Goal: Transaction & Acquisition: Purchase product/service

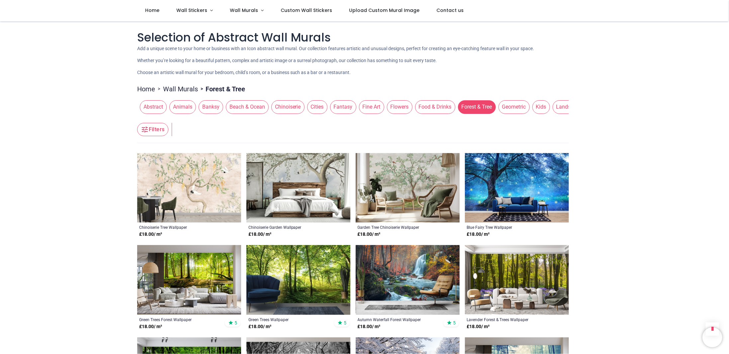
scroll to position [797, 0]
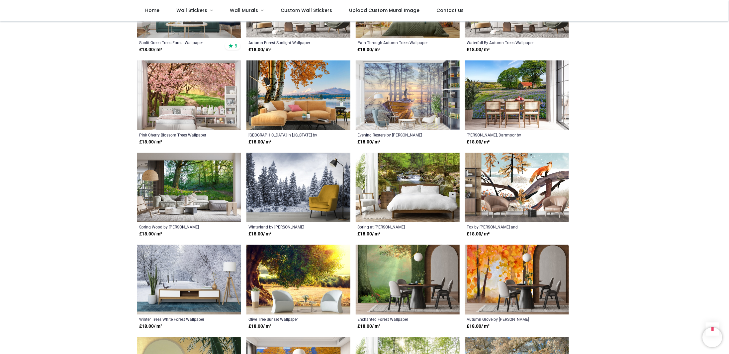
scroll to position [896, 0]
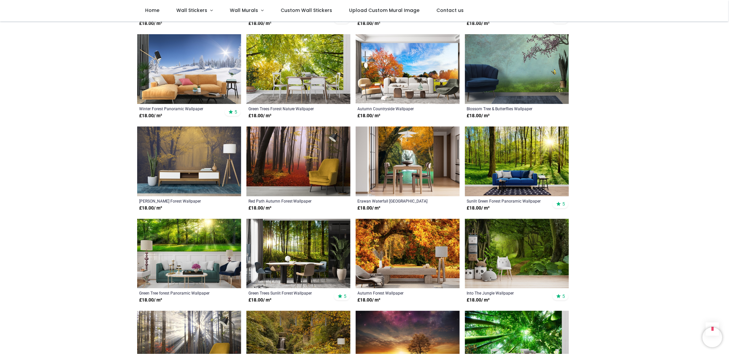
scroll to position [1693, 0]
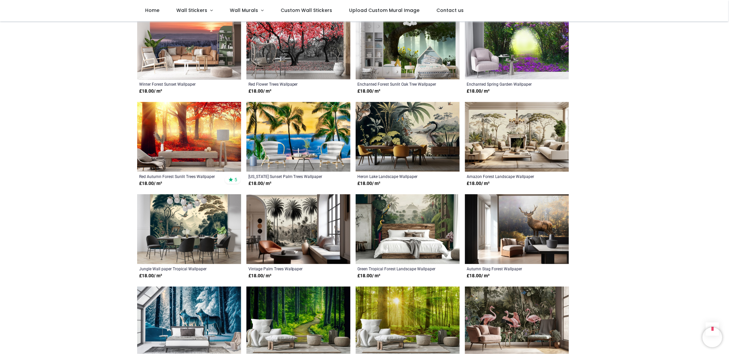
scroll to position [2357, 0]
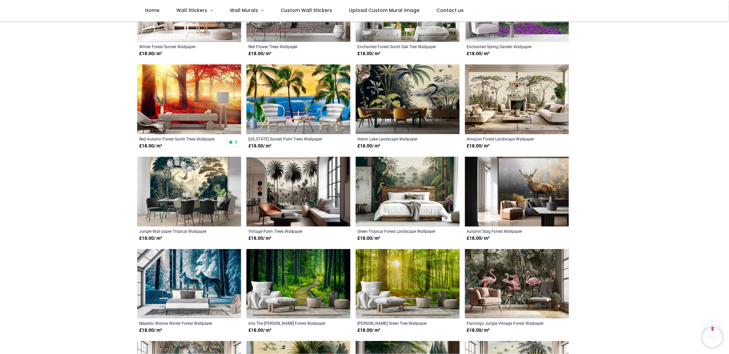
scroll to position [2390, 0]
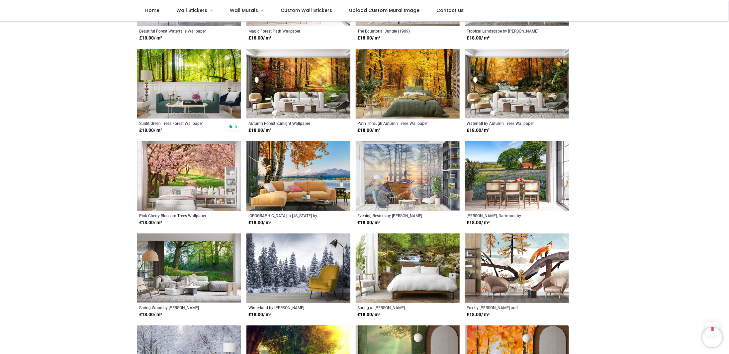
scroll to position [156, 0]
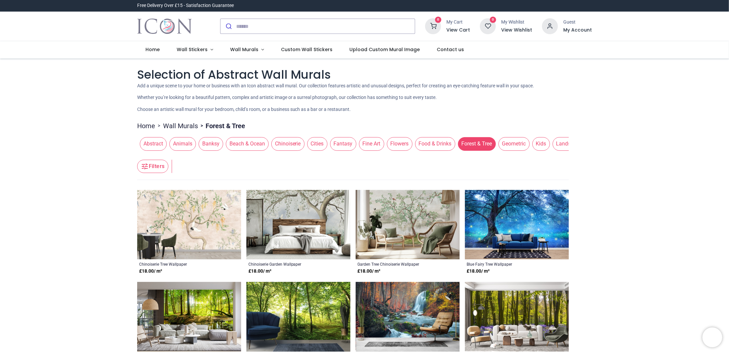
click at [537, 144] on span "Kids" at bounding box center [541, 143] width 18 height 13
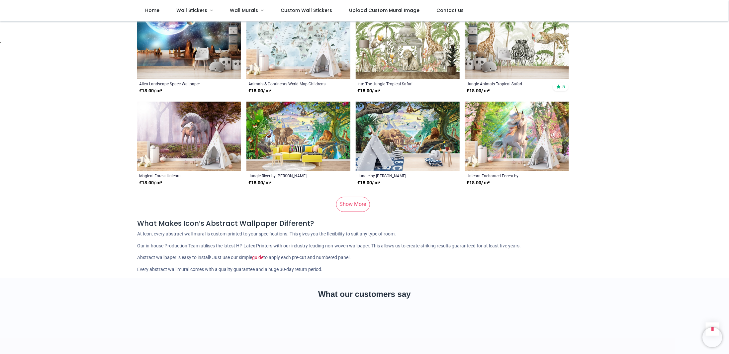
scroll to position [564, 0]
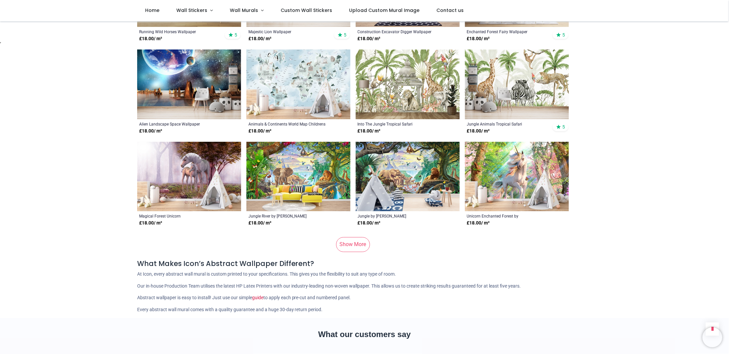
click at [356, 244] on link "Show More" at bounding box center [353, 244] width 34 height 15
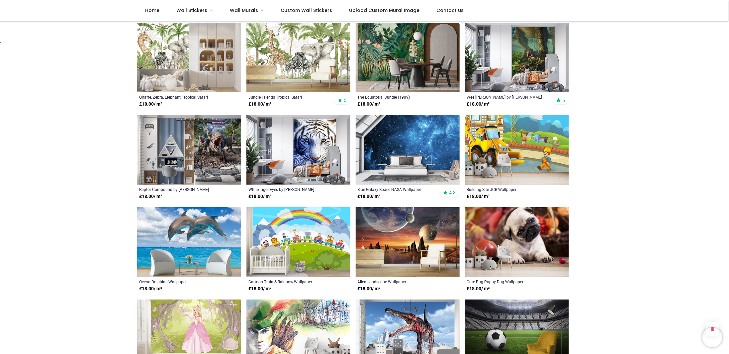
scroll to position [963, 0]
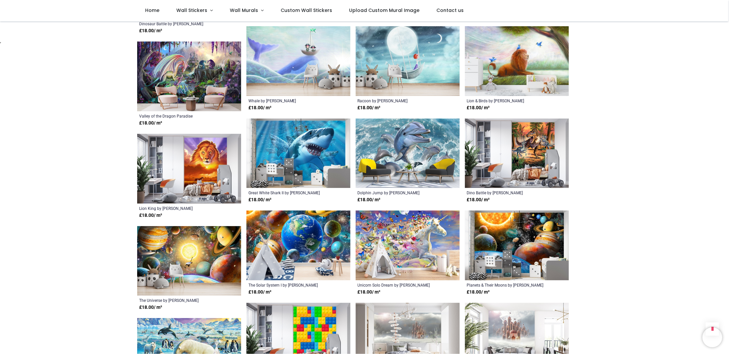
scroll to position [1693, 0]
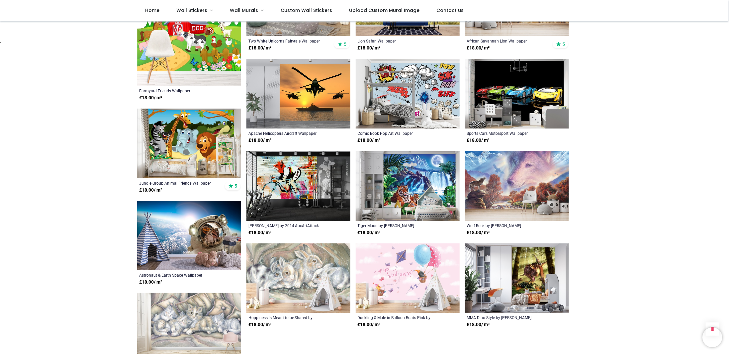
scroll to position [2457, 0]
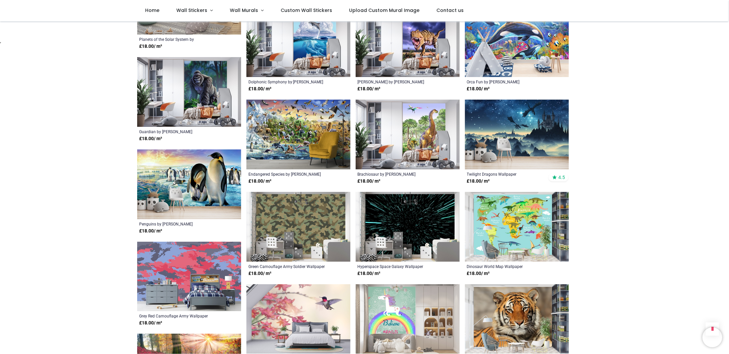
scroll to position [2988, 0]
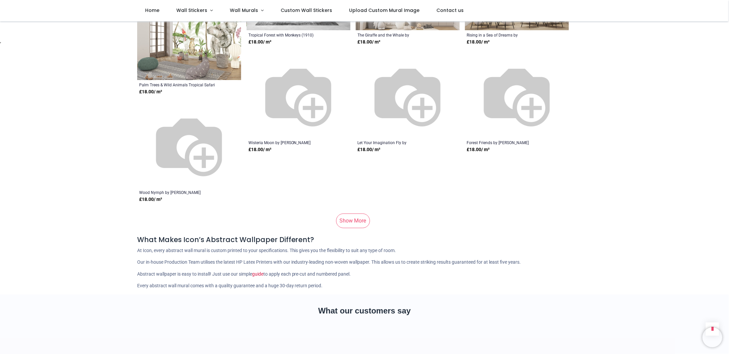
scroll to position [3917, 0]
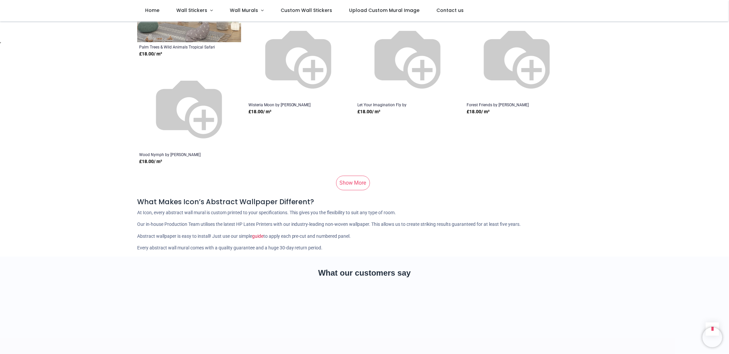
click at [349, 176] on link "Show More" at bounding box center [353, 183] width 34 height 15
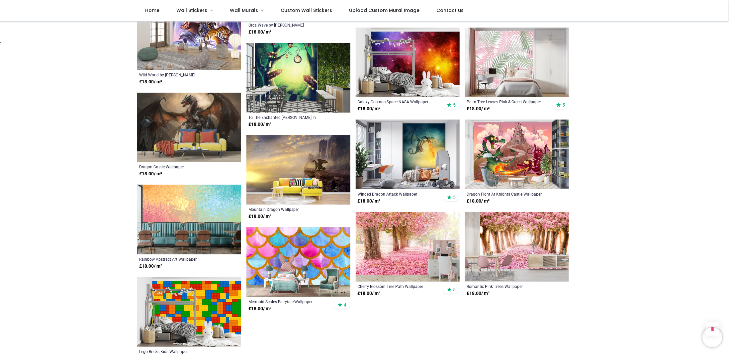
scroll to position [4382, 0]
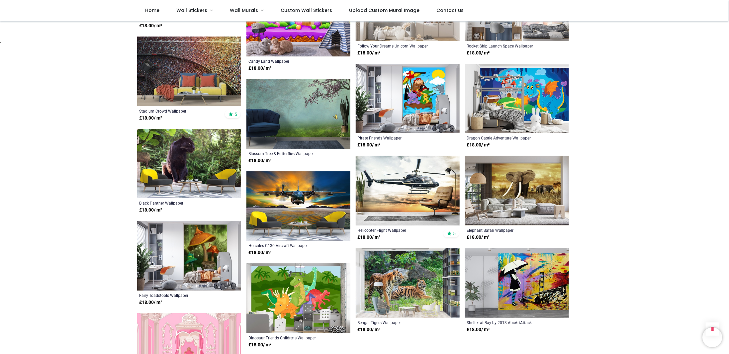
scroll to position [4913, 0]
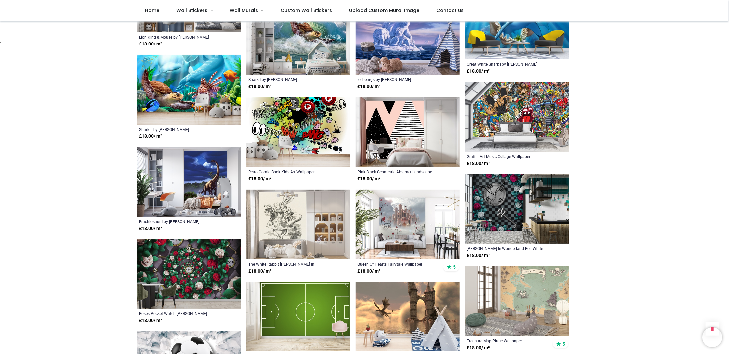
scroll to position [5610, 0]
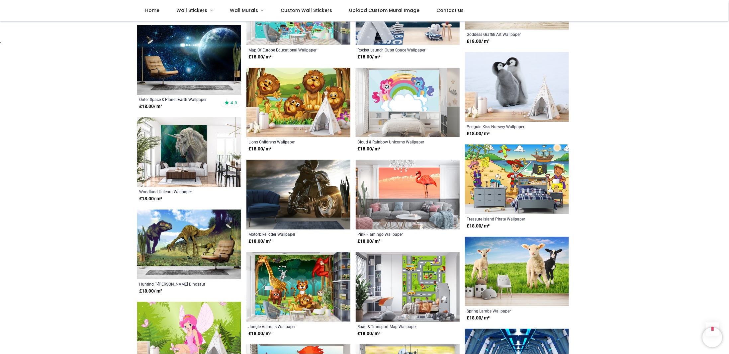
scroll to position [6075, 0]
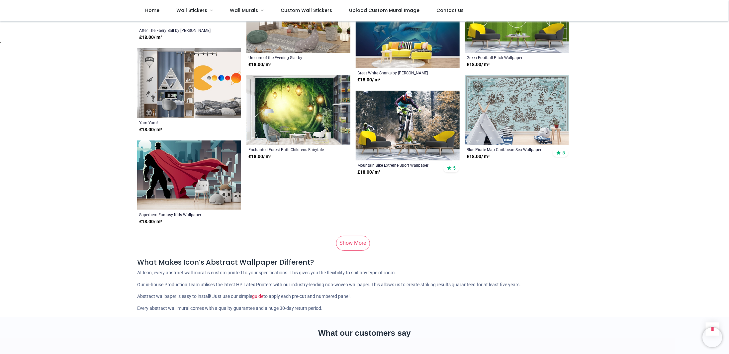
scroll to position [7137, 0]
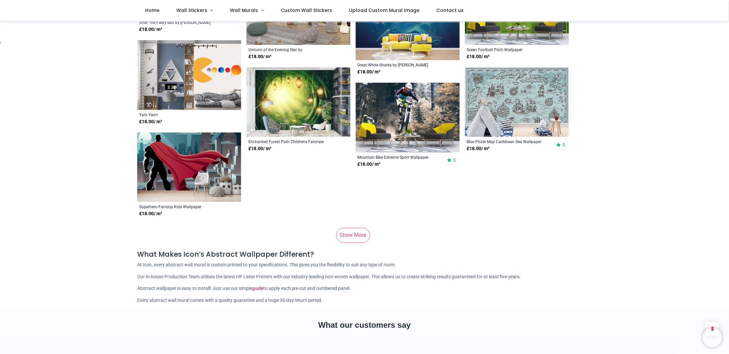
click at [356, 228] on link "Show More" at bounding box center [353, 235] width 34 height 15
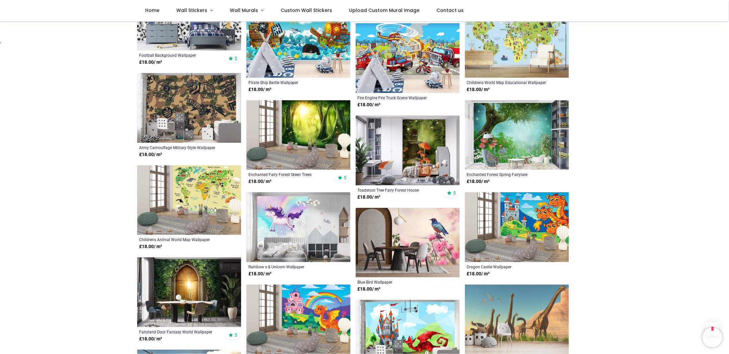
scroll to position [7403, 0]
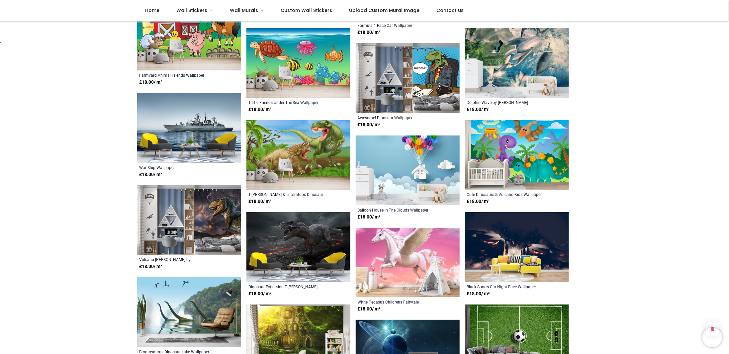
scroll to position [8200, 0]
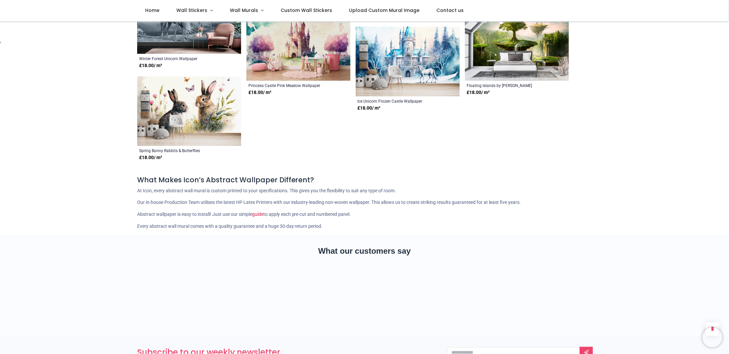
scroll to position [9030, 0]
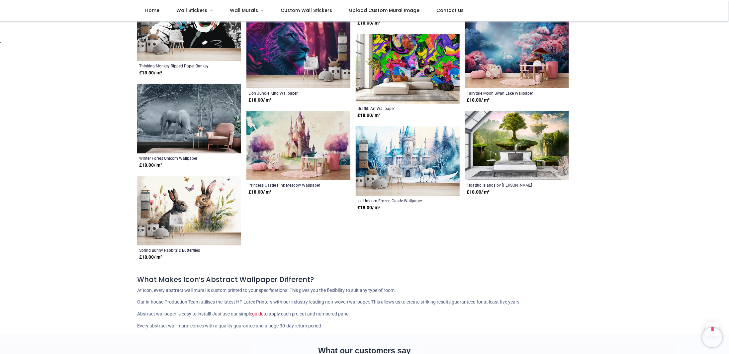
drag, startPoint x: 549, startPoint y: 0, endPoint x: 616, endPoint y: 268, distance: 276.6
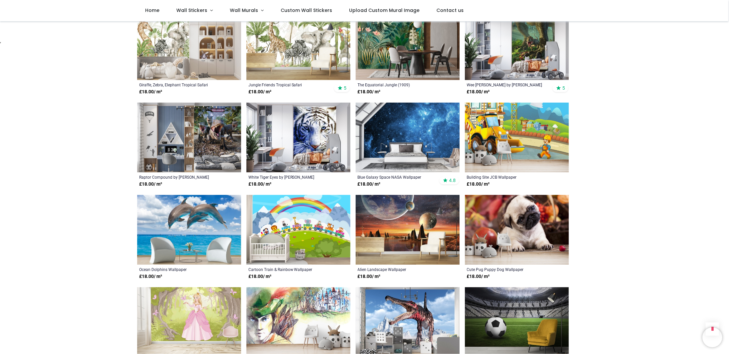
scroll to position [139, 0]
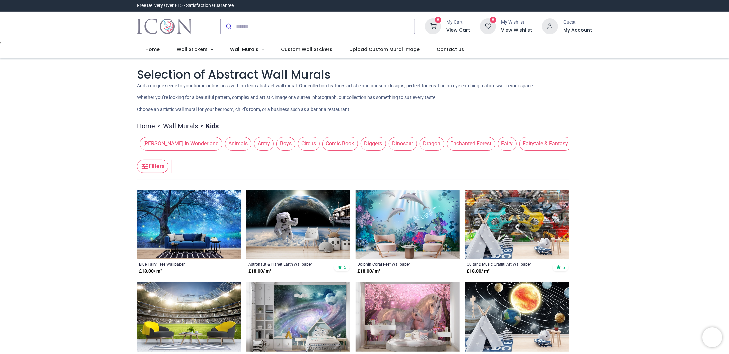
click at [175, 124] on link "Wall Murals" at bounding box center [180, 125] width 35 height 9
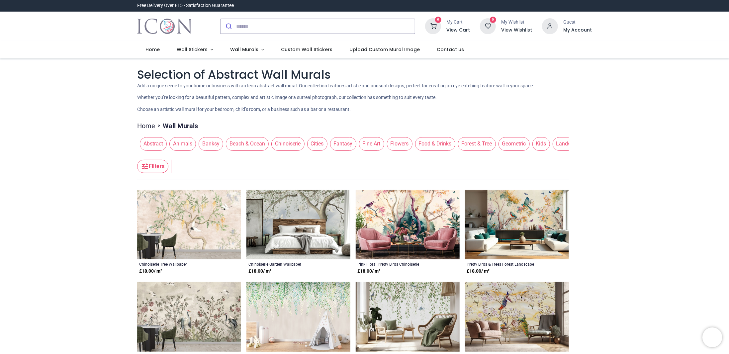
drag, startPoint x: 295, startPoint y: 153, endPoint x: 411, endPoint y: 166, distance: 117.2
click at [387, 162] on header "Filters Filters" at bounding box center [353, 166] width 432 height 27
click at [466, 145] on span "Forest & Tree" at bounding box center [477, 143] width 38 height 13
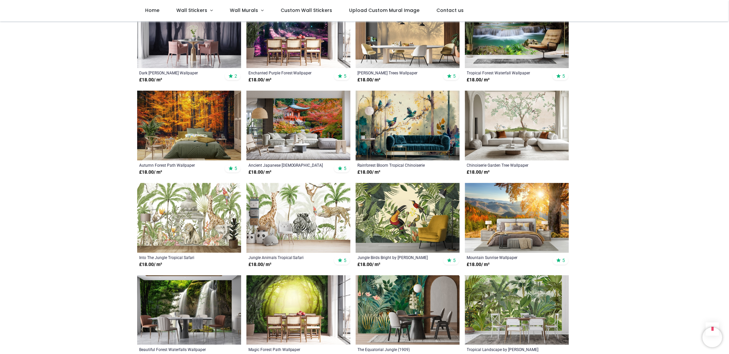
scroll to position [432, 0]
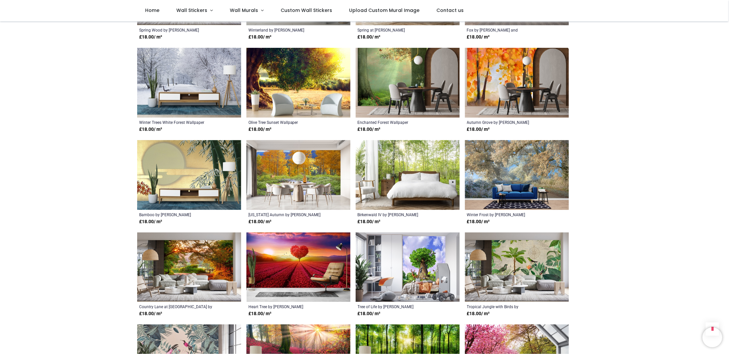
scroll to position [1029, 0]
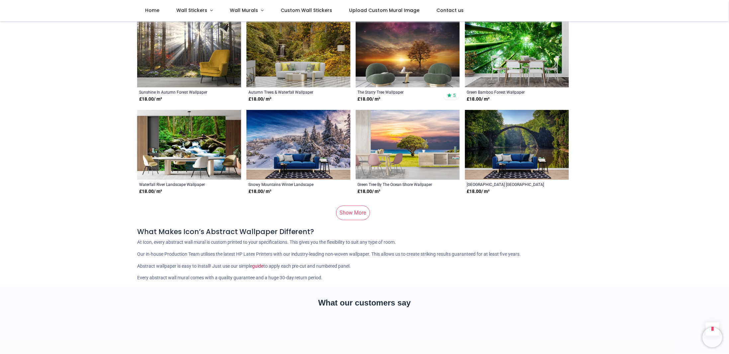
scroll to position [1959, 0]
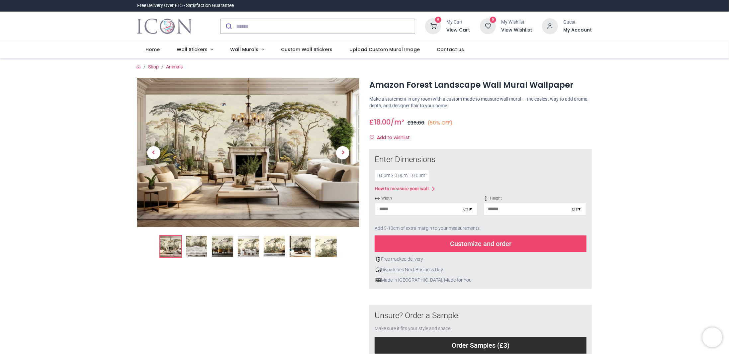
click at [278, 243] on img at bounding box center [274, 246] width 21 height 21
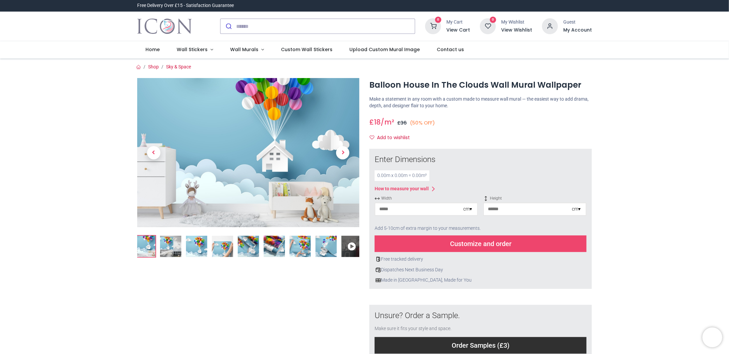
click at [226, 246] on img at bounding box center [222, 246] width 21 height 21
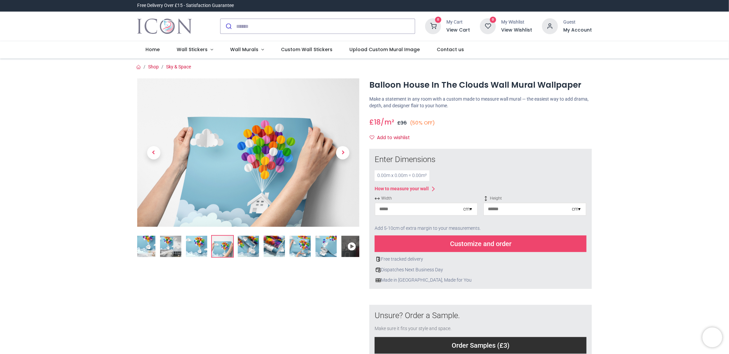
click at [189, 245] on img at bounding box center [196, 246] width 21 height 21
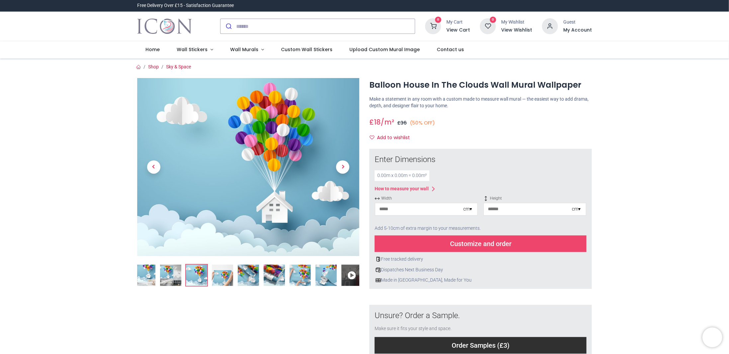
click at [301, 272] on img at bounding box center [299, 275] width 21 height 21
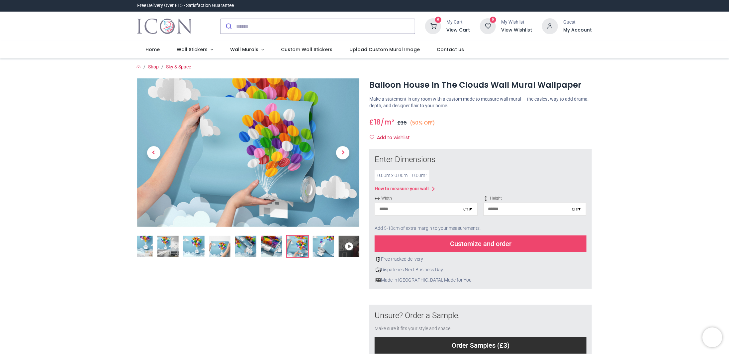
click at [325, 246] on img at bounding box center [322, 246] width 21 height 21
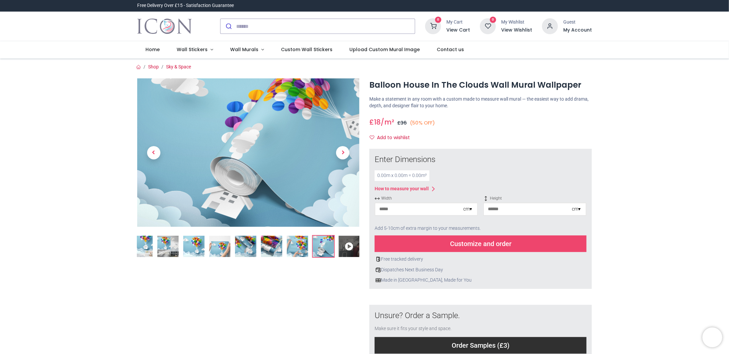
click at [140, 242] on img at bounding box center [141, 246] width 21 height 21
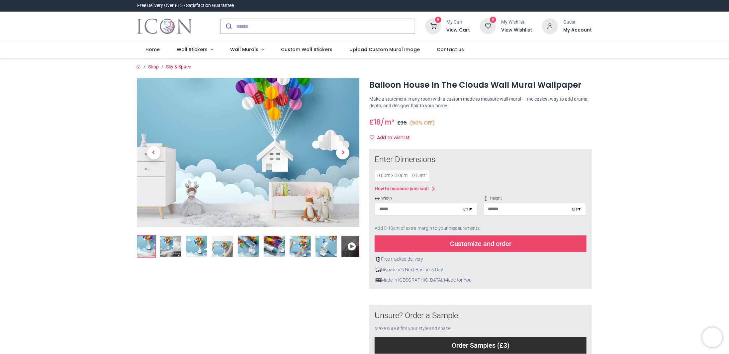
click at [396, 205] on input "number" at bounding box center [419, 209] width 88 height 12
type input "***"
click at [518, 204] on input "number" at bounding box center [528, 209] width 88 height 12
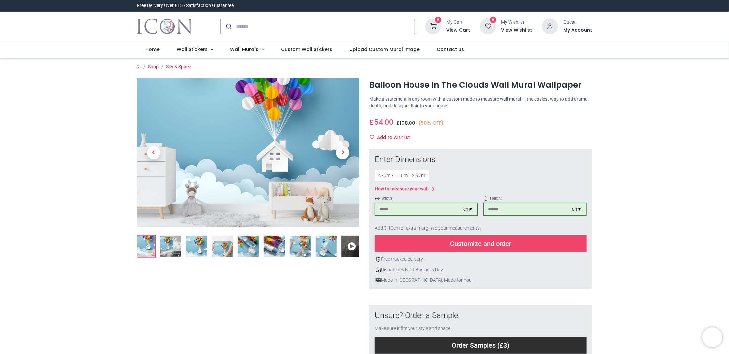
drag, startPoint x: 499, startPoint y: 205, endPoint x: 466, endPoint y: 209, distance: 33.1
click at [466, 209] on div "Width *** cm ▾ Height *** cm ▾" at bounding box center [480, 209] width 212 height 26
type input "***"
click at [548, 169] on div "Enter Dimensions 2.70 m x 2.10 m = 5.67 m² How to measure your wall Width *** c…" at bounding box center [480, 218] width 212 height 129
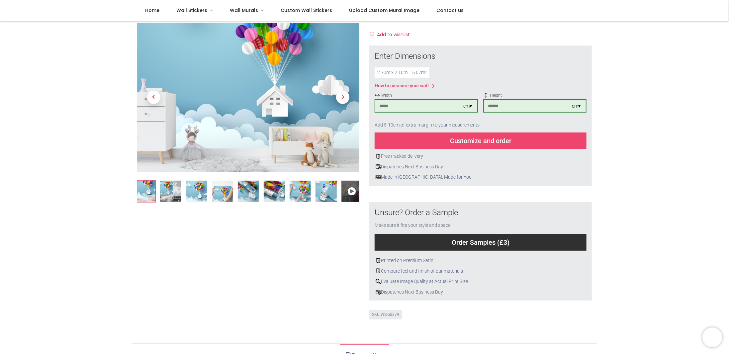
scroll to position [66, 0]
click at [466, 139] on div "Customize and order" at bounding box center [480, 140] width 212 height 17
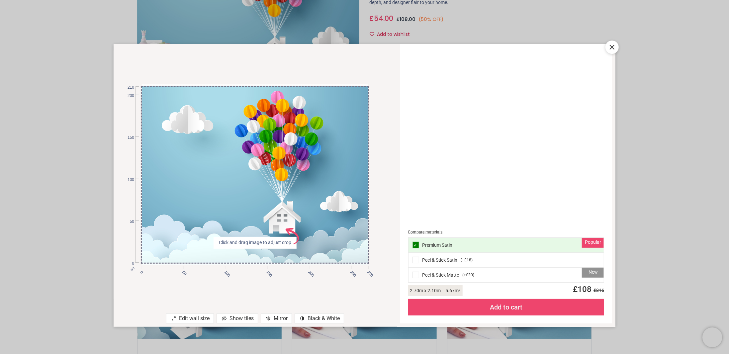
drag, startPoint x: 297, startPoint y: 154, endPoint x: 292, endPoint y: 162, distance: 8.5
click at [291, 162] on div at bounding box center [255, 176] width 226 height 181
click at [241, 319] on div "Show tiles" at bounding box center [236, 318] width 41 height 10
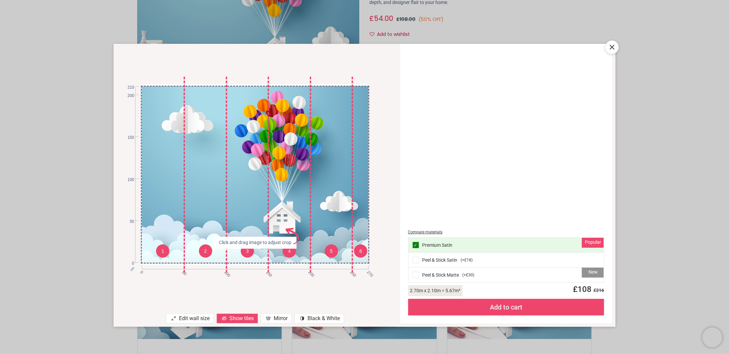
click at [277, 319] on div "Mirror" at bounding box center [276, 318] width 31 height 10
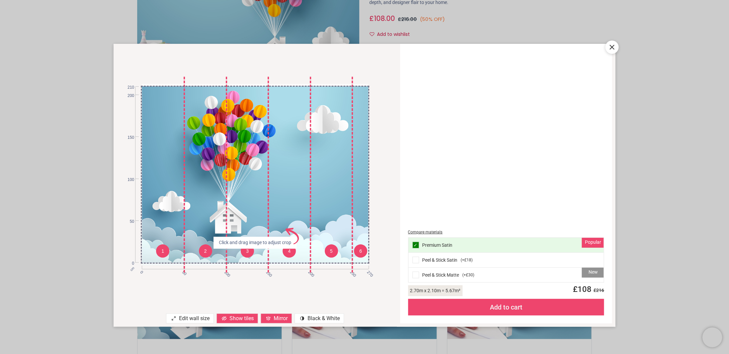
click at [276, 320] on div "Mirror" at bounding box center [276, 318] width 31 height 10
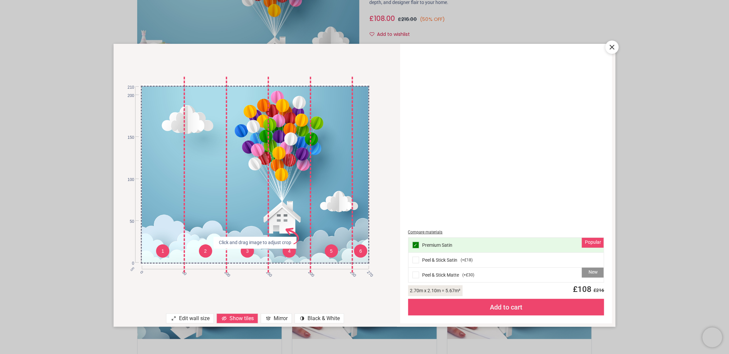
click at [319, 318] on div "contrast [#907] Created with Sketch. Black & White" at bounding box center [318, 318] width 49 height 10
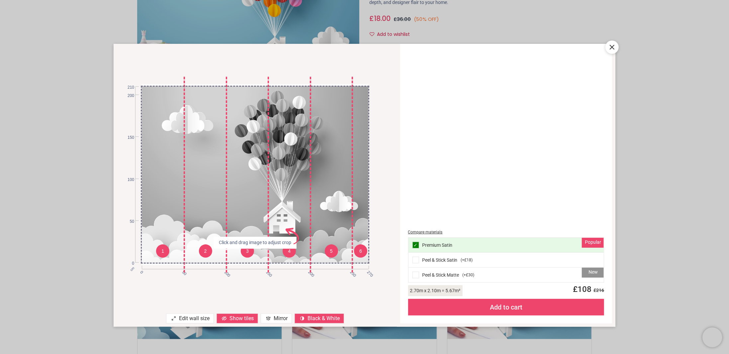
click at [319, 318] on div "contrast [#907] Created with Sketch. Black & White" at bounding box center [318, 318] width 49 height 10
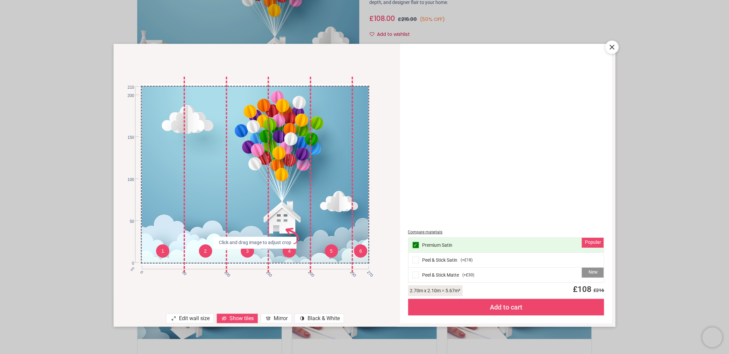
click at [326, 317] on div "contrast [#907] Created with Sketch. Black & White" at bounding box center [318, 318] width 49 height 10
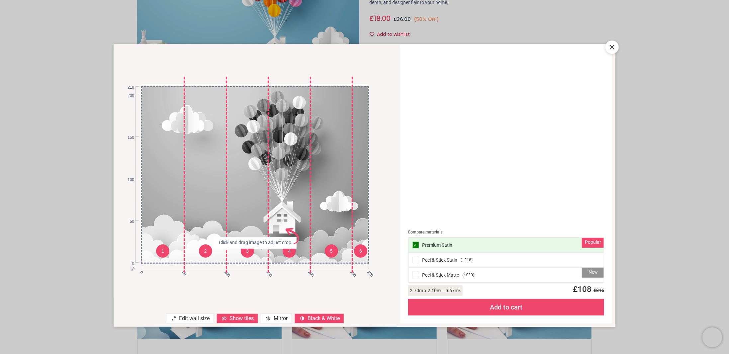
click at [327, 318] on div "contrast [#907] Created with Sketch. Black & White" at bounding box center [318, 318] width 49 height 10
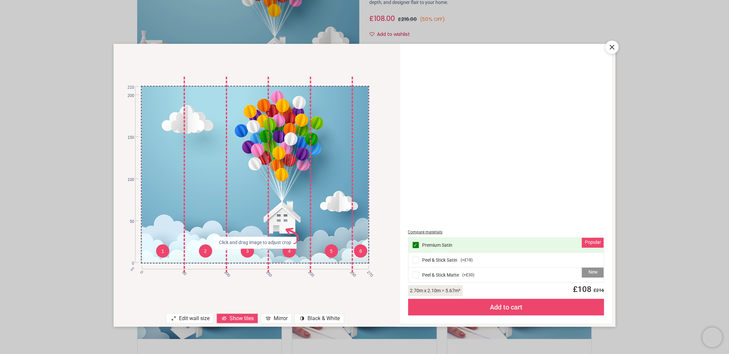
click at [615, 41] on div "1 2 3 4 5 6 cm 0 50 100 150 200 250 270 0 50 100 150 200 210 Click and drag ima…" at bounding box center [364, 177] width 729 height 354
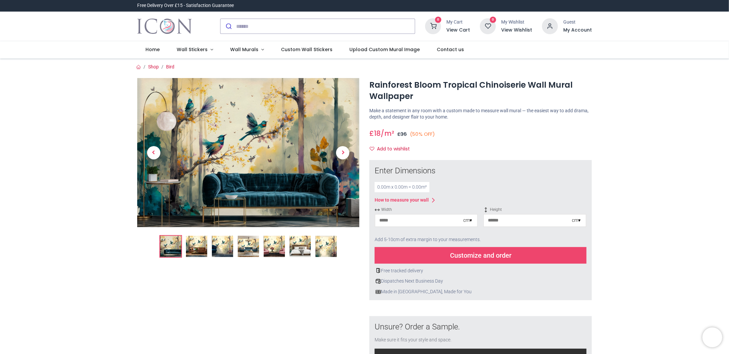
click at [222, 244] on img at bounding box center [222, 246] width 21 height 21
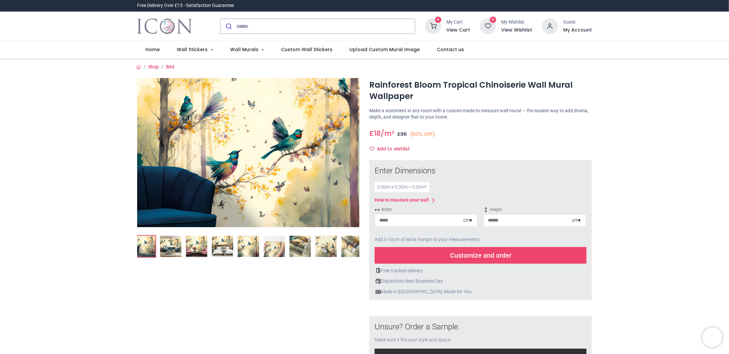
click at [230, 133] on img at bounding box center [248, 152] width 222 height 149
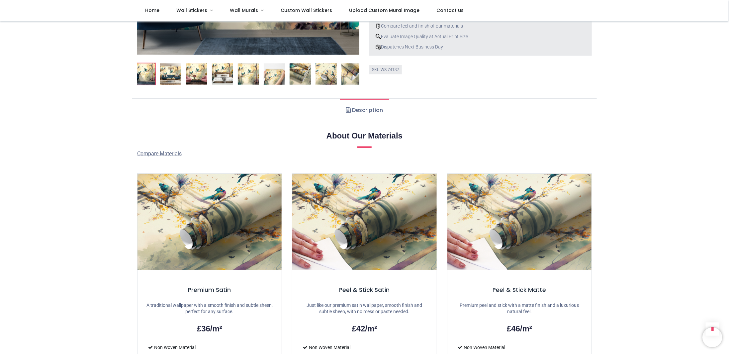
scroll to position [299, 0]
